Goal: Use online tool/utility: Utilize a website feature to perform a specific function

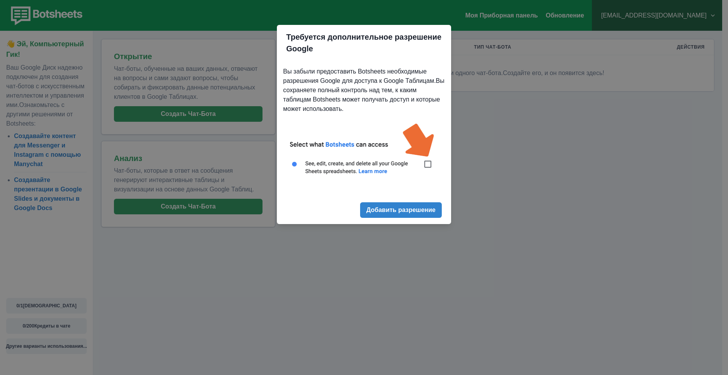
click at [431, 165] on img at bounding box center [364, 153] width 162 height 73
click at [426, 165] on img at bounding box center [364, 153] width 162 height 73
click at [401, 213] on ya-tr-span "Добавить разрешение" at bounding box center [400, 209] width 69 height 7
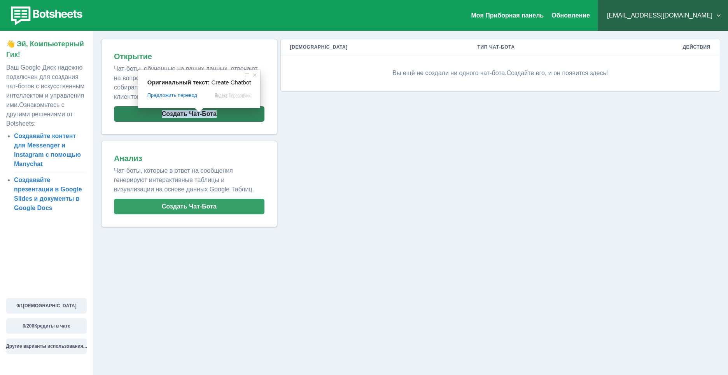
click at [239, 116] on button "Создать Чат-Бота" at bounding box center [189, 114] width 151 height 16
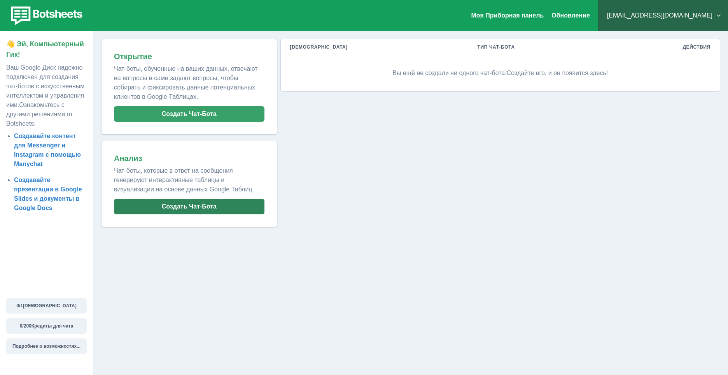
click at [197, 206] on button "Создать Чат-Бота" at bounding box center [189, 207] width 151 height 16
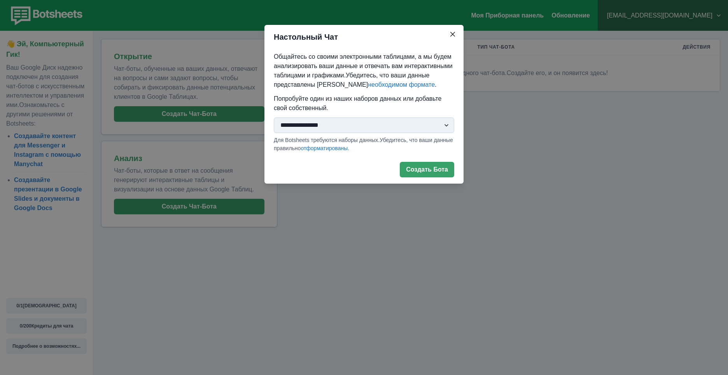
click at [302, 130] on select "**********" at bounding box center [364, 125] width 180 height 16
click at [335, 106] on p "Попробуйте один из наших наборов данных или добавьте свой собственный." at bounding box center [364, 103] width 180 height 19
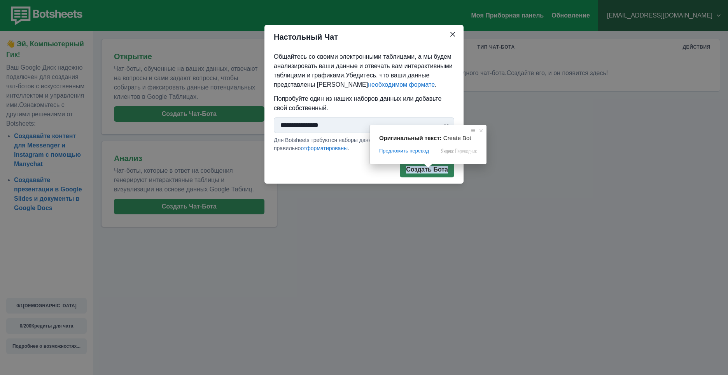
click at [428, 167] on span at bounding box center [428, 165] width 10 height 5
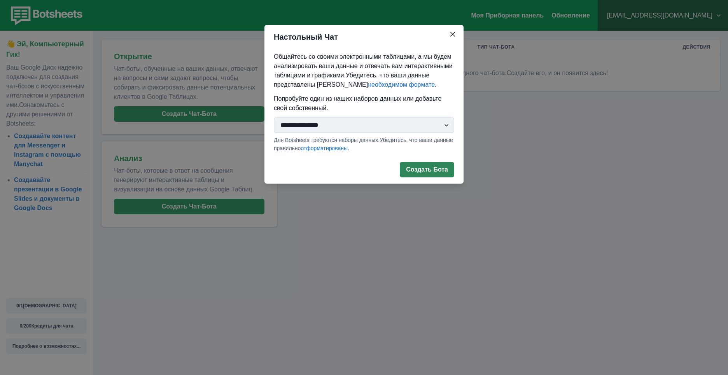
click at [431, 171] on ya-tr-span "Создать Бота" at bounding box center [427, 169] width 42 height 7
